Goal: Transaction & Acquisition: Purchase product/service

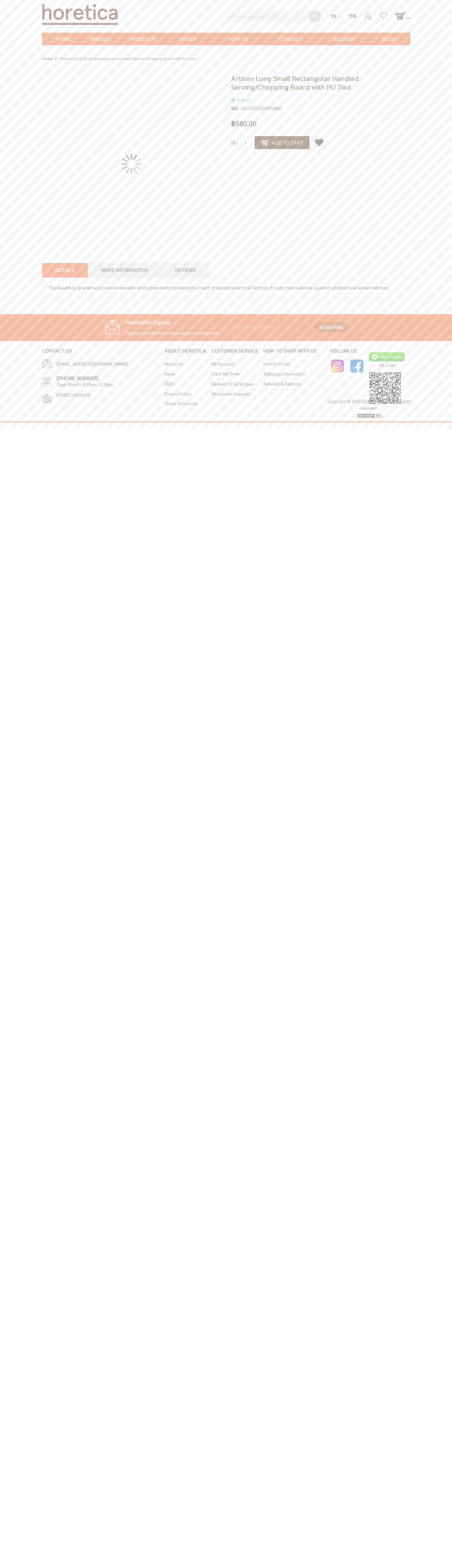
click at [185, 270] on link "Reviews" at bounding box center [185, 270] width 21 height 8
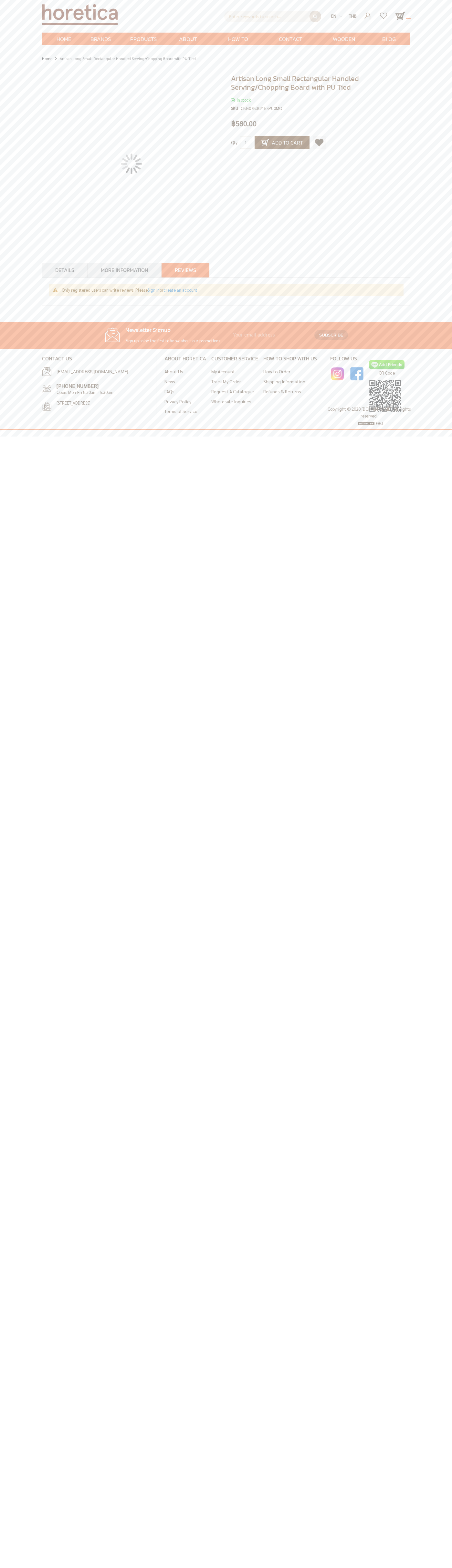
click at [238, 39] on span "How to Order" at bounding box center [238, 46] width 37 height 26
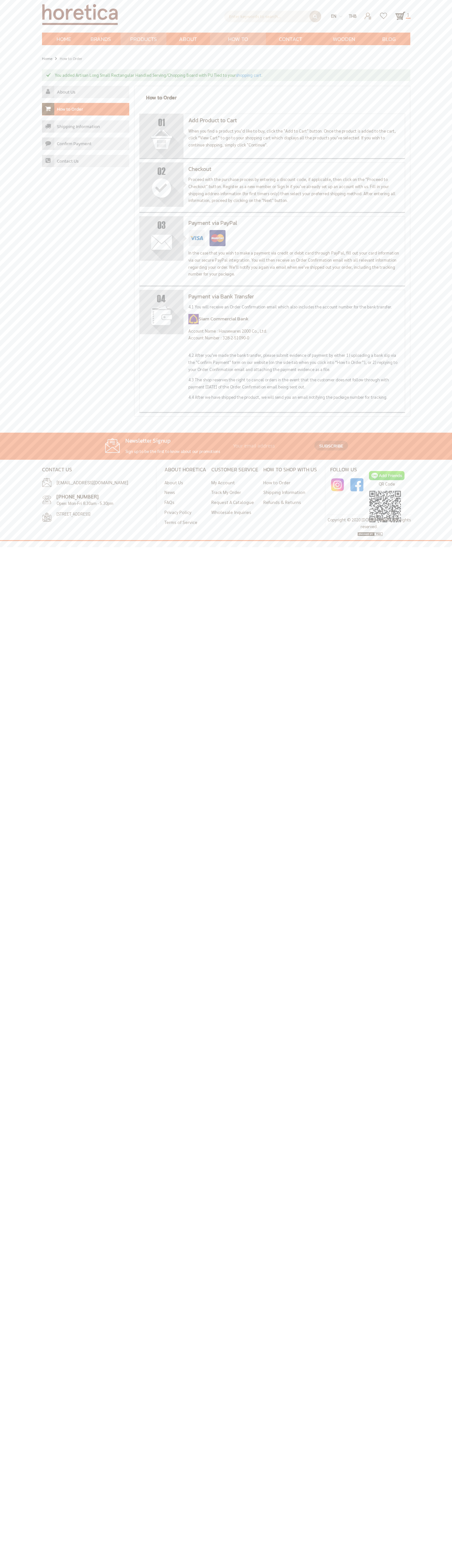
click at [85, 110] on link "How to Order" at bounding box center [85, 109] width 87 height 13
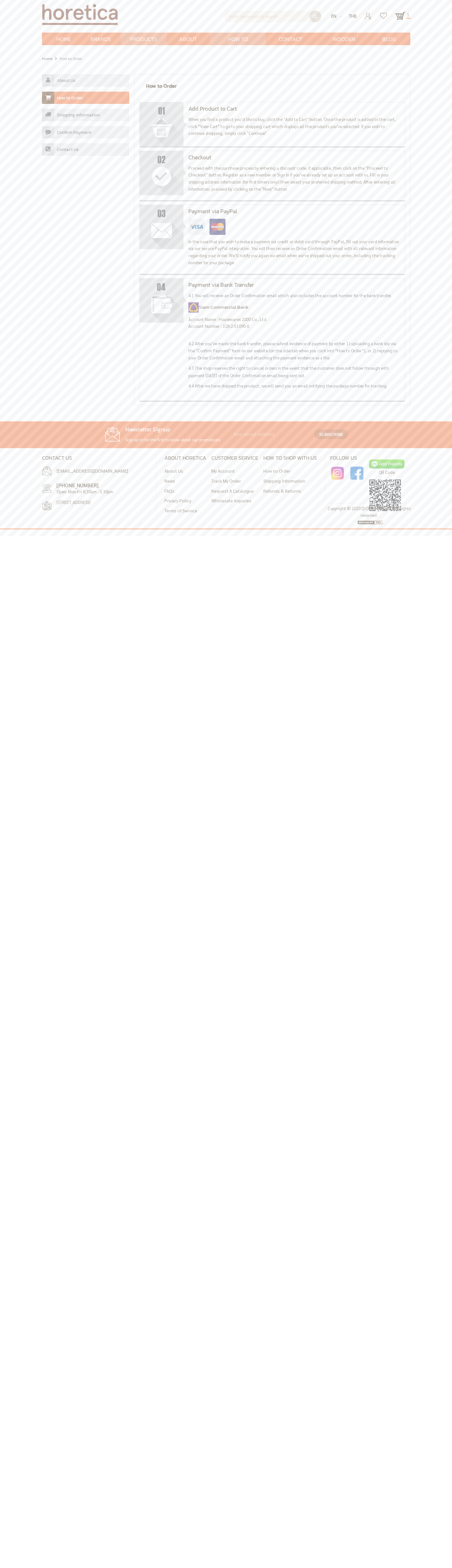
click at [85, 98] on link "How to Order" at bounding box center [85, 98] width 87 height 13
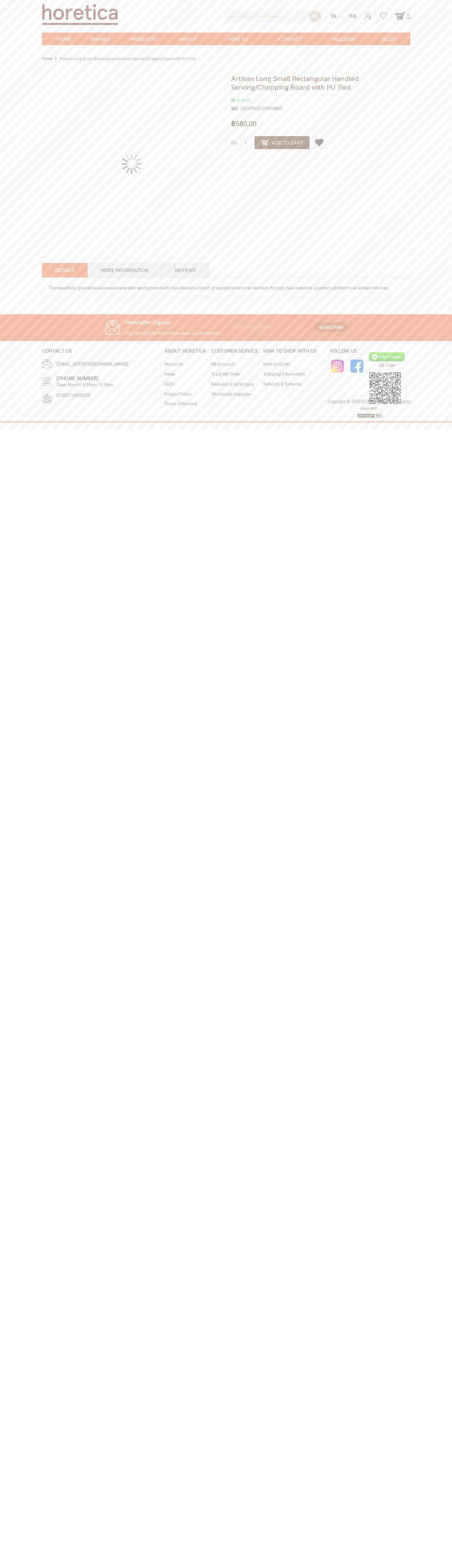
click at [319, 142] on link "Add to Wish List" at bounding box center [319, 142] width 13 height 13
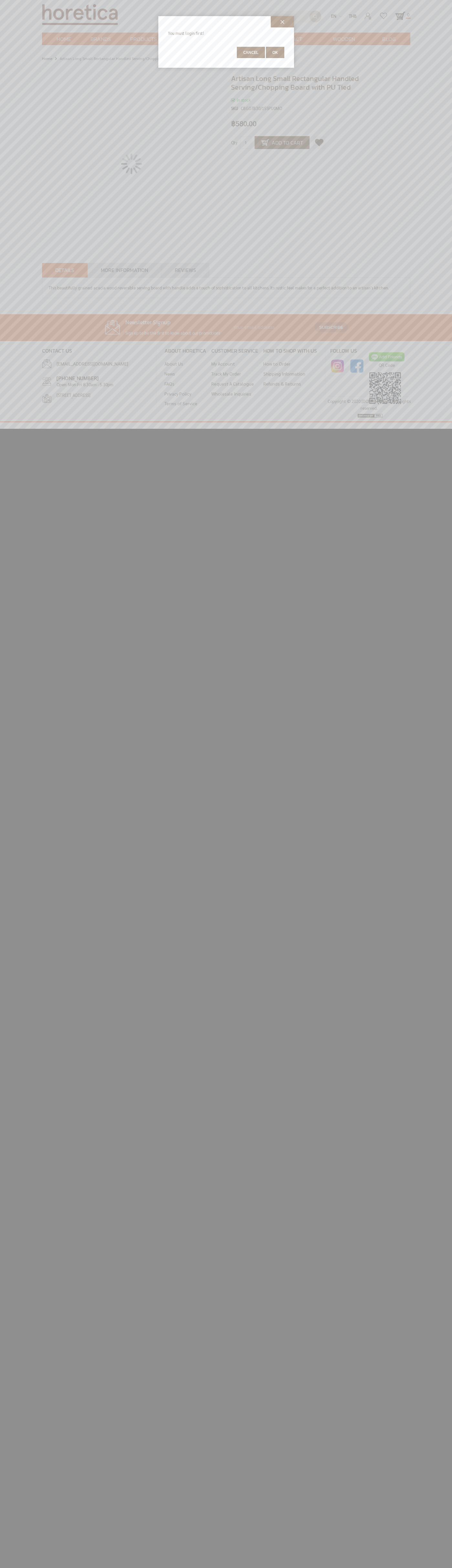
click at [251, 52] on span "Cancel" at bounding box center [250, 52] width 15 height 6
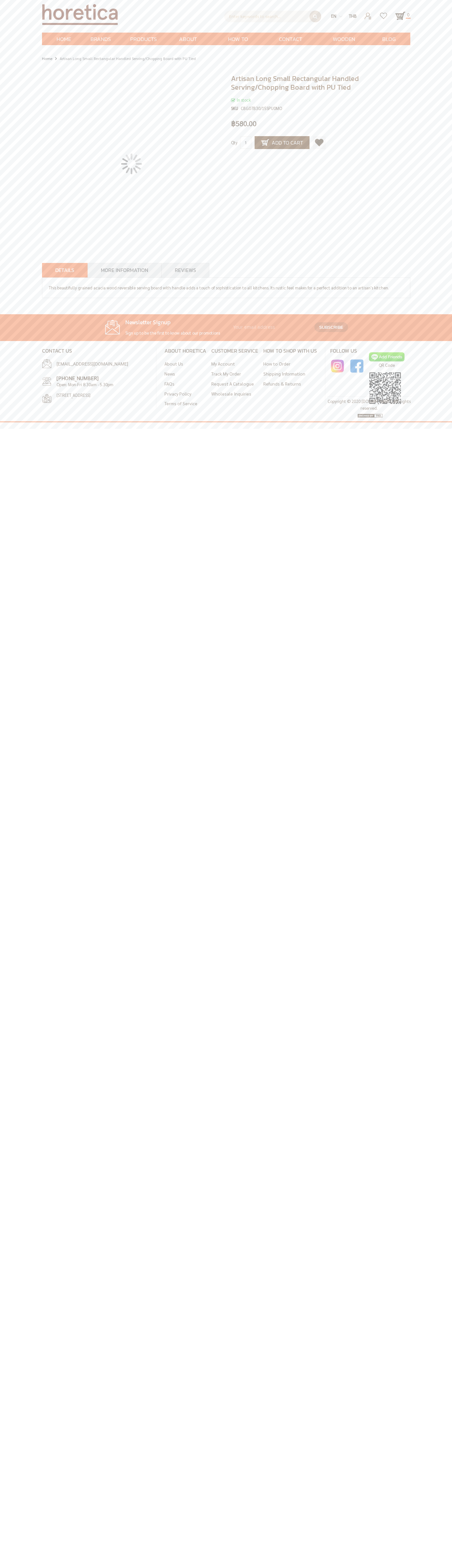
click at [282, 142] on span "Add to Cart" at bounding box center [281, 142] width 42 height 8
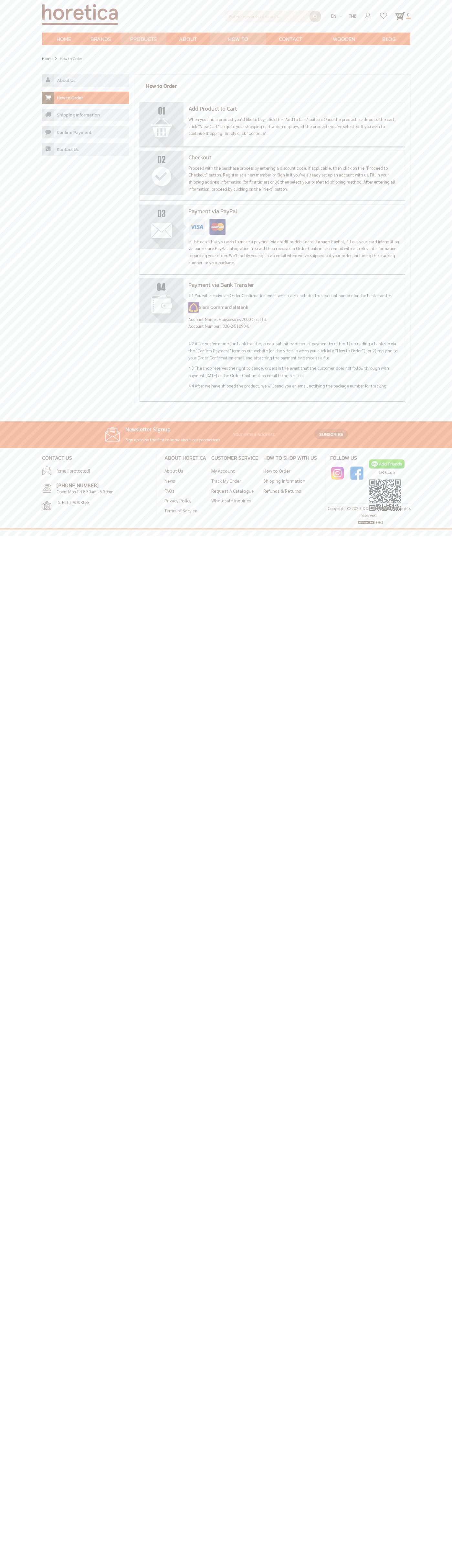
click at [85, 98] on link "How to Order" at bounding box center [85, 98] width 87 height 13
